Goal: Obtain resource: Obtain resource

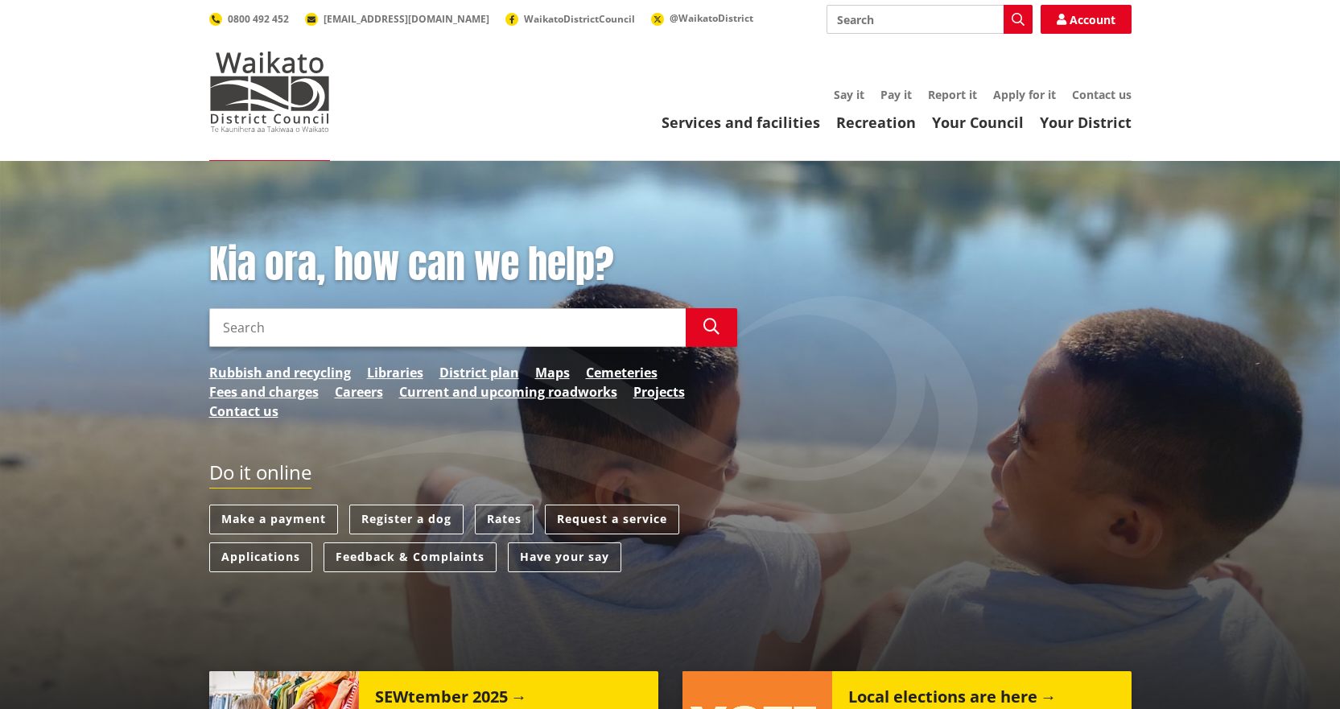
click at [872, 20] on input "Search" at bounding box center [930, 19] width 206 height 29
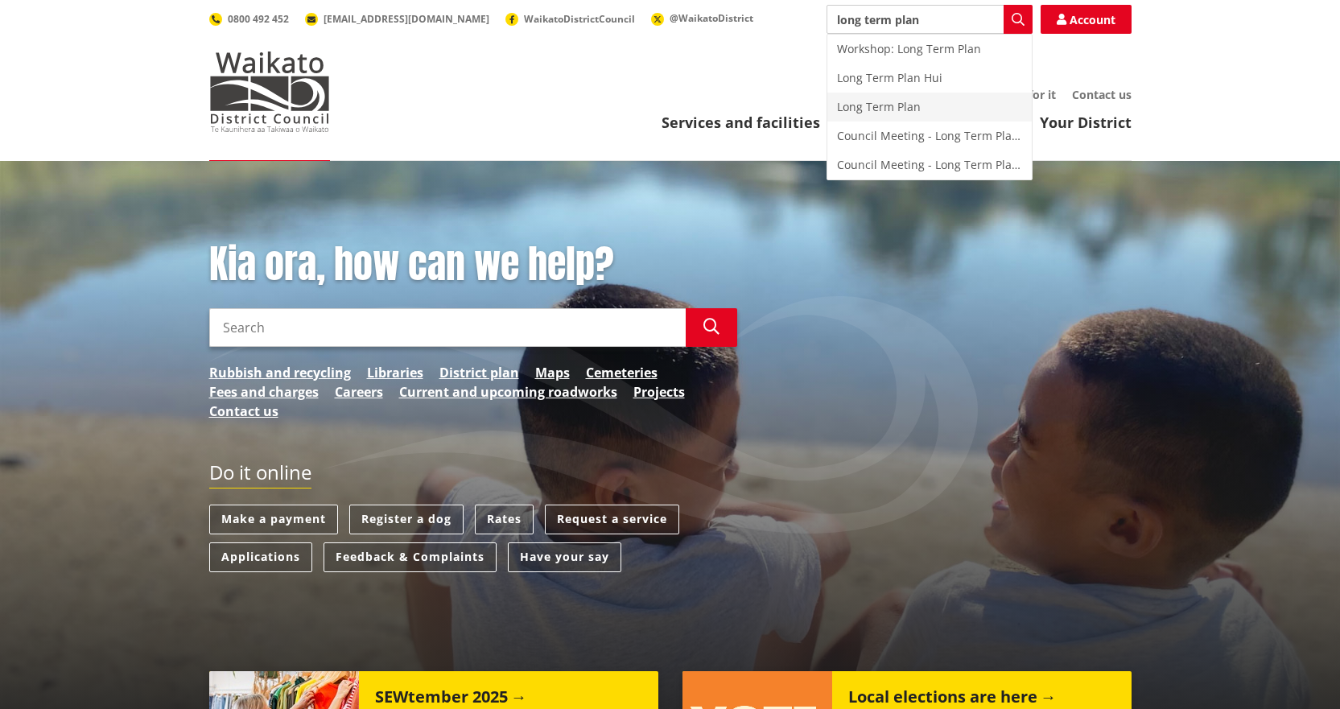
click at [903, 105] on div "Long Term Plan" at bounding box center [929, 107] width 204 height 29
type input "Long Term Plan"
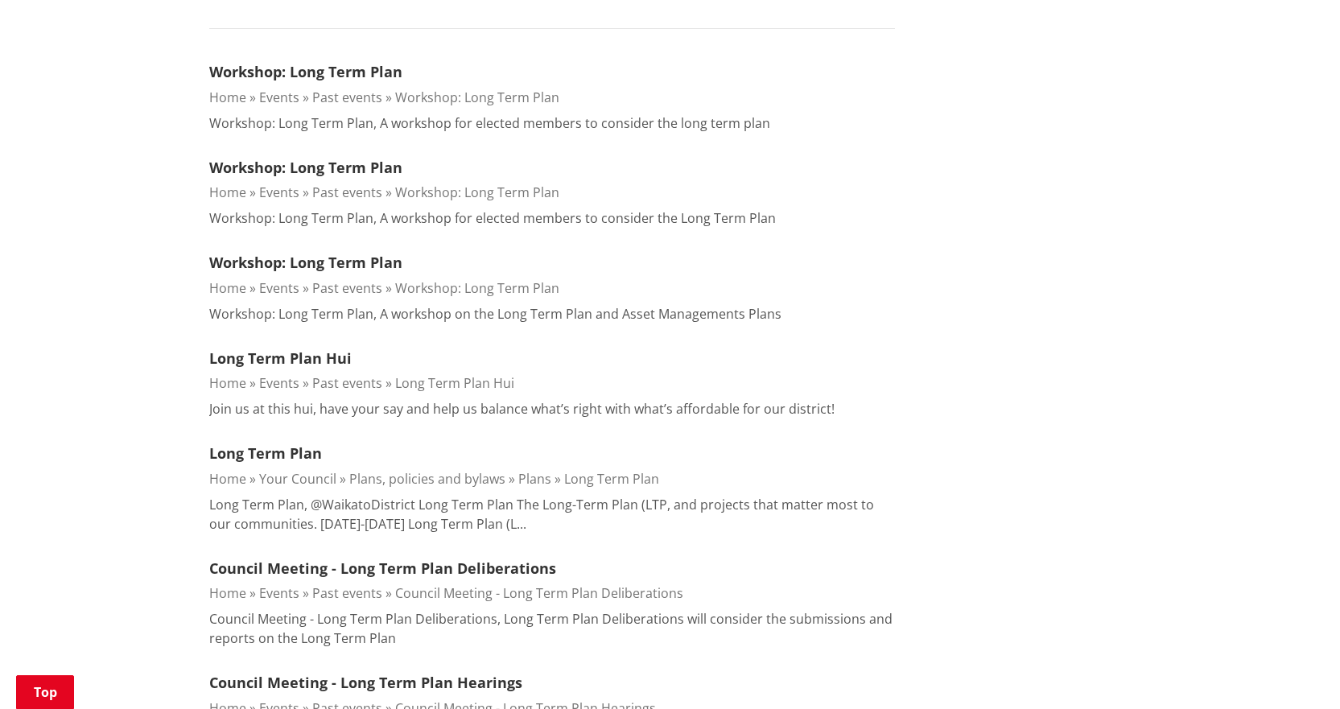
scroll to position [563, 0]
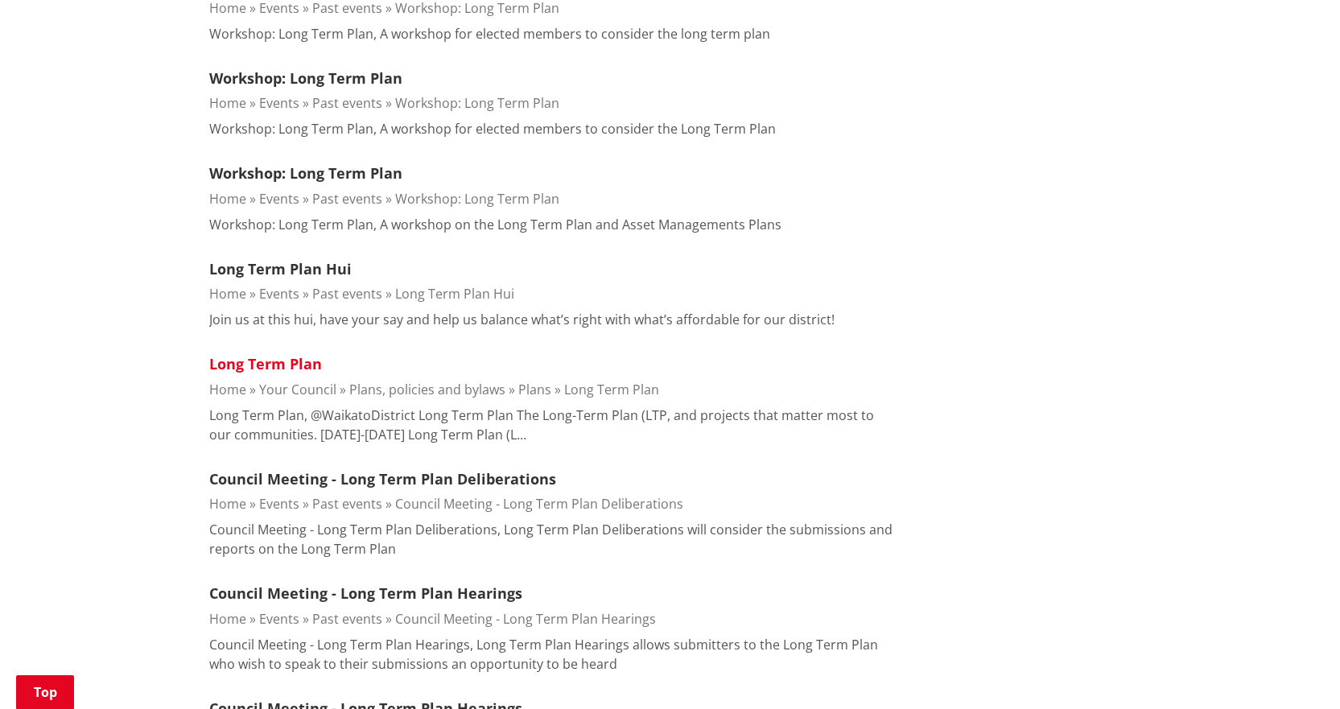
click at [258, 362] on link "Long Term Plan" at bounding box center [265, 363] width 113 height 19
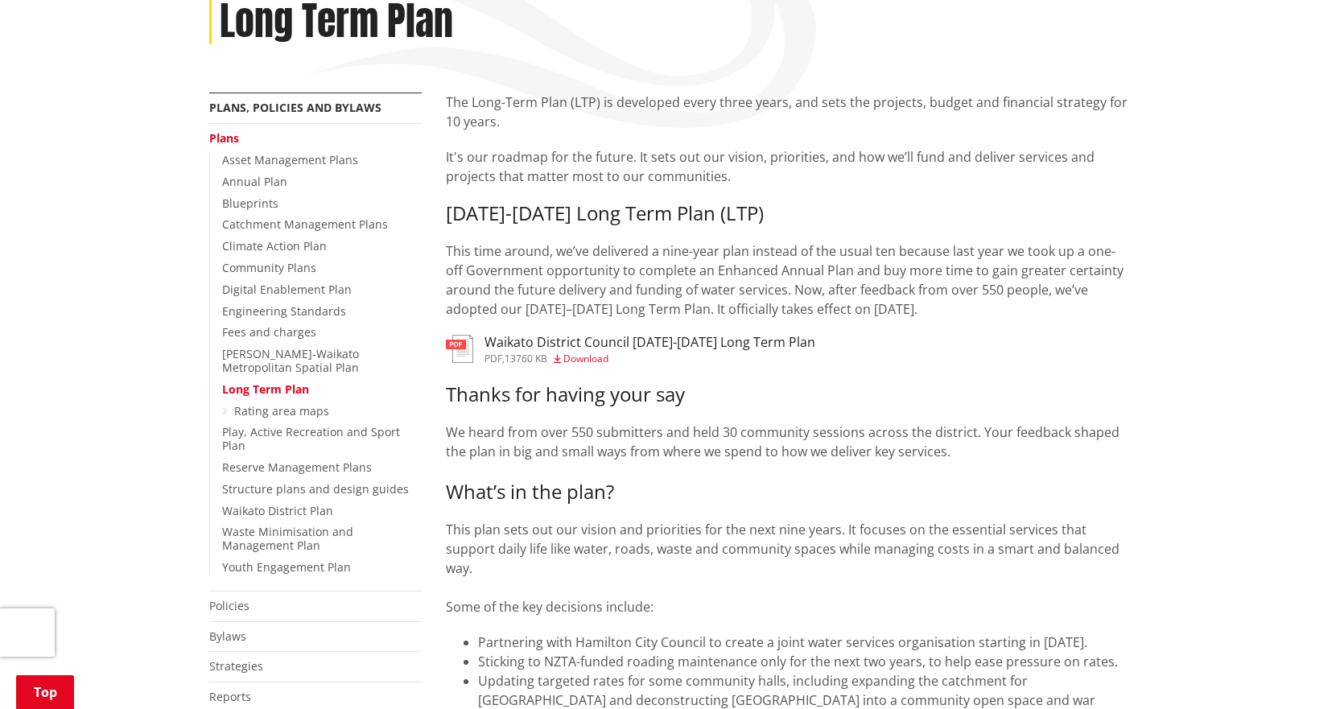
scroll to position [241, 0]
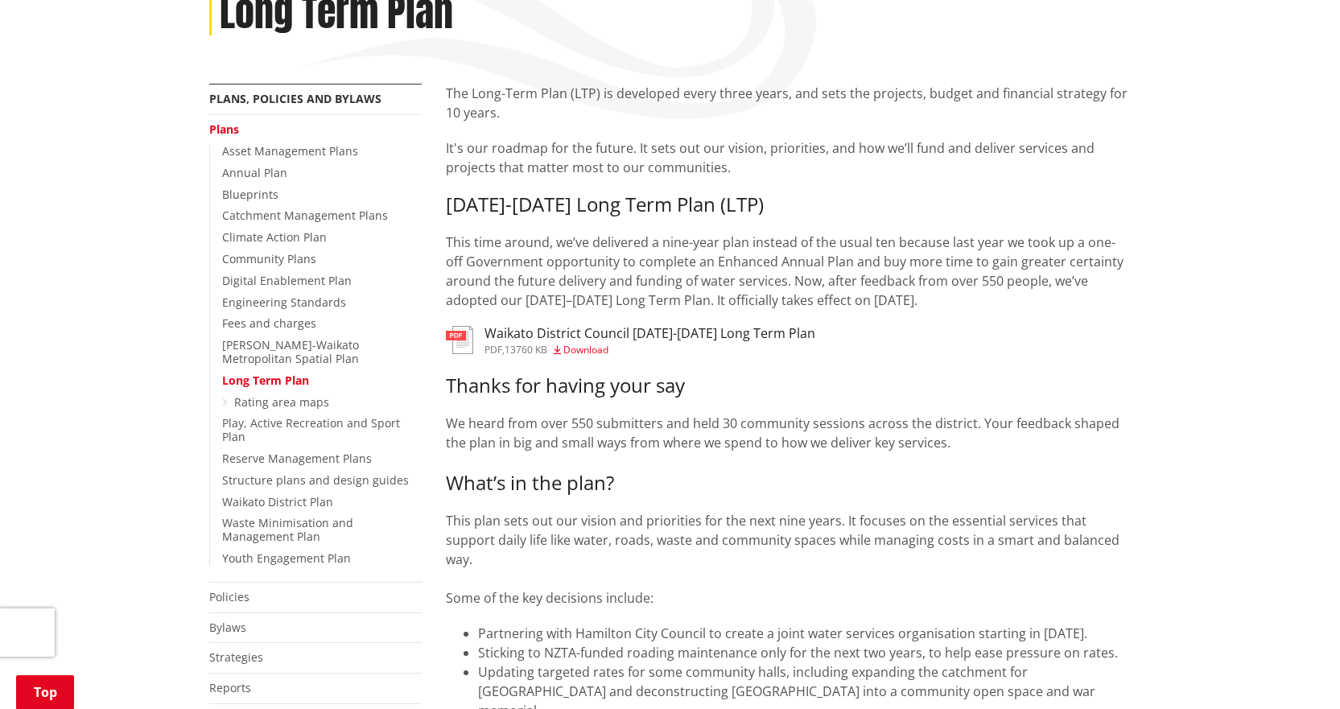
click at [575, 346] on span "Download" at bounding box center [585, 350] width 45 height 14
